Goal: Find specific page/section: Find specific page/section

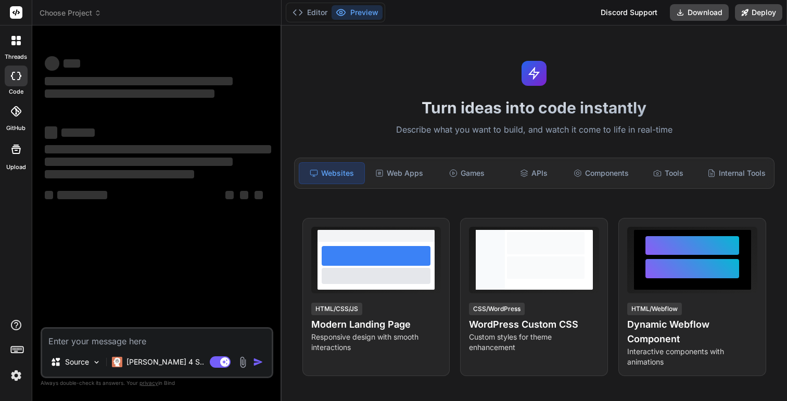
click at [16, 332] on div at bounding box center [16, 352] width 32 height 66
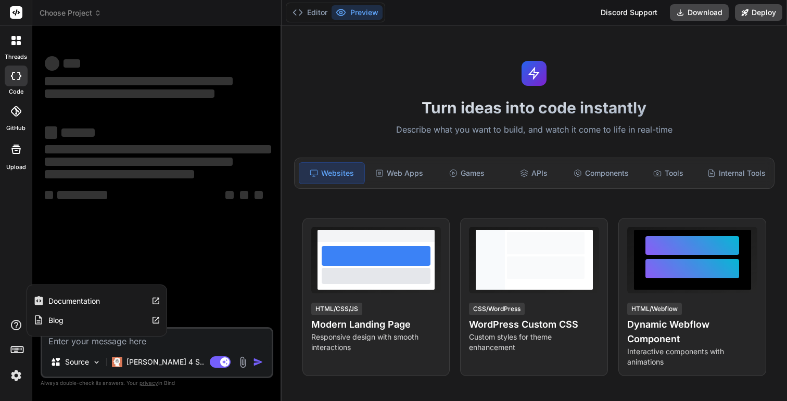
click at [16, 324] on icon at bounding box center [16, 325] width 12 height 12
type textarea "x"
click at [64, 301] on label "Documentation" at bounding box center [74, 301] width 52 height 10
